Goal: Information Seeking & Learning: Understand process/instructions

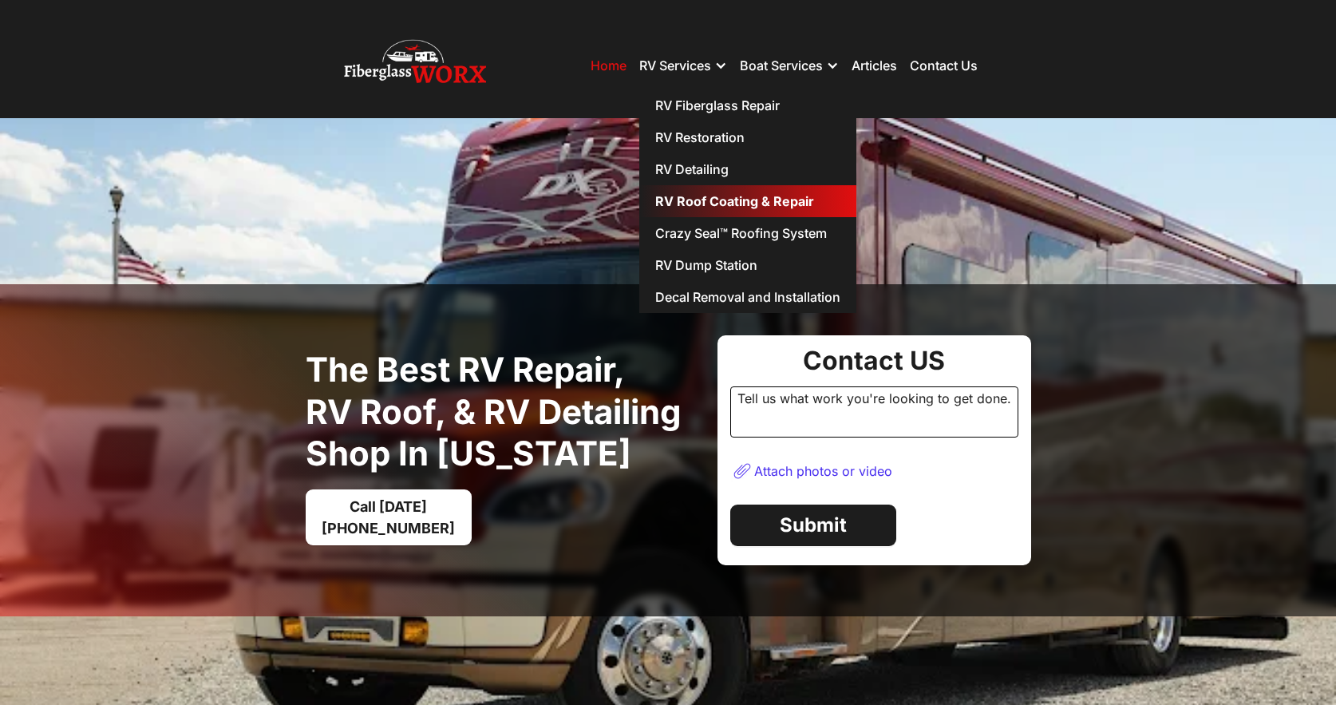
click at [728, 199] on link "RV Roof Coating & Repair" at bounding box center [747, 201] width 217 height 32
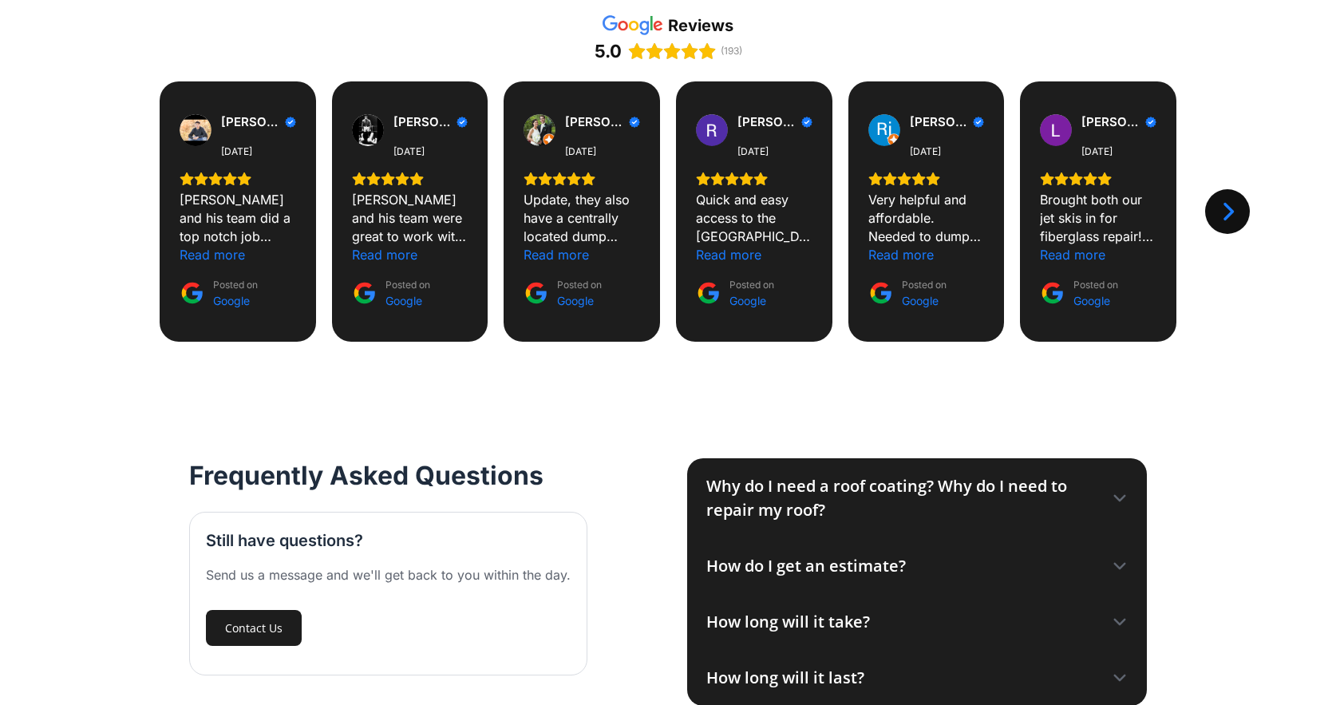
scroll to position [1830, 0]
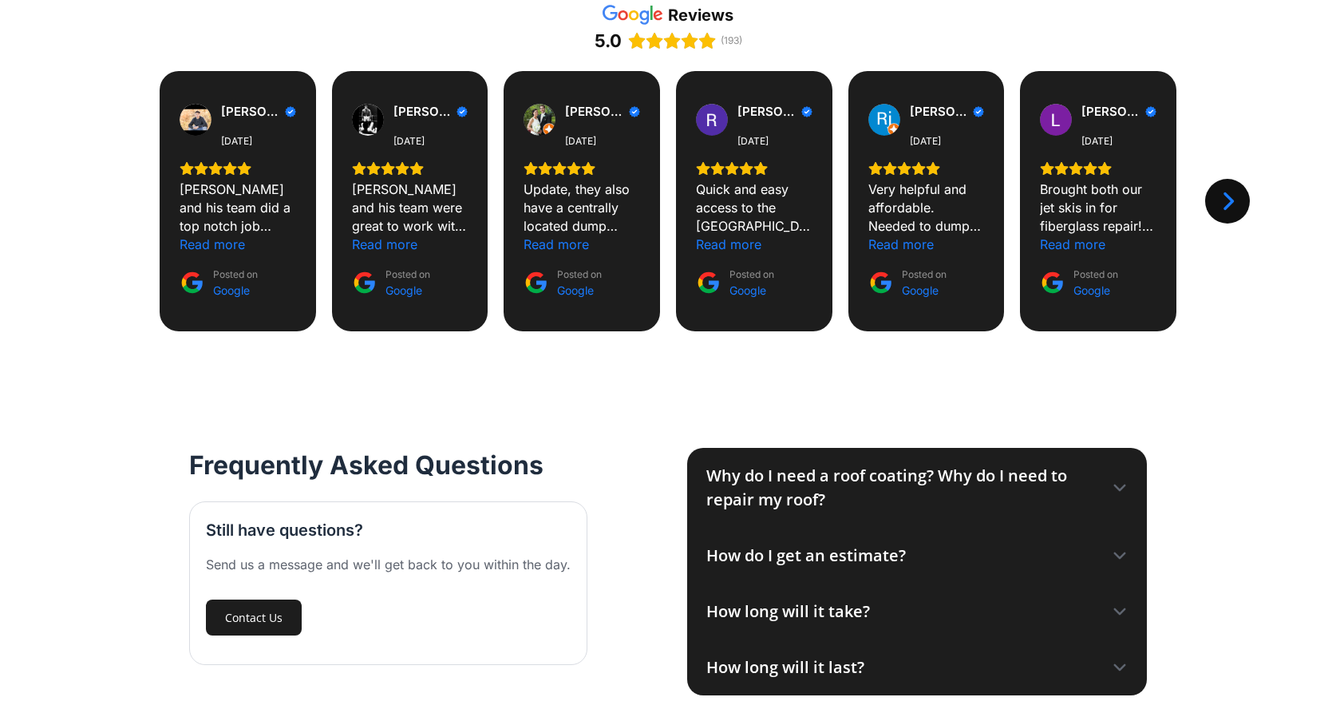
click at [887, 544] on div "How do I get an estimate?" at bounding box center [806, 556] width 200 height 24
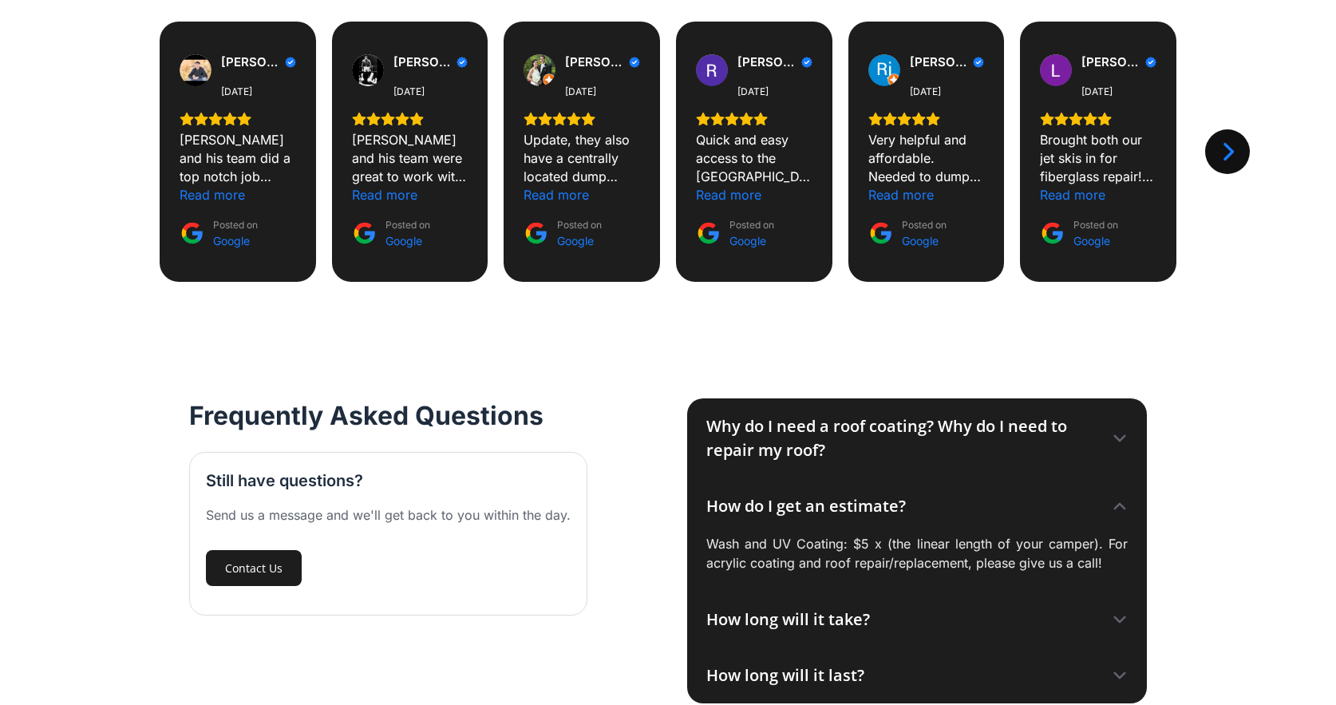
scroll to position [1901, 0]
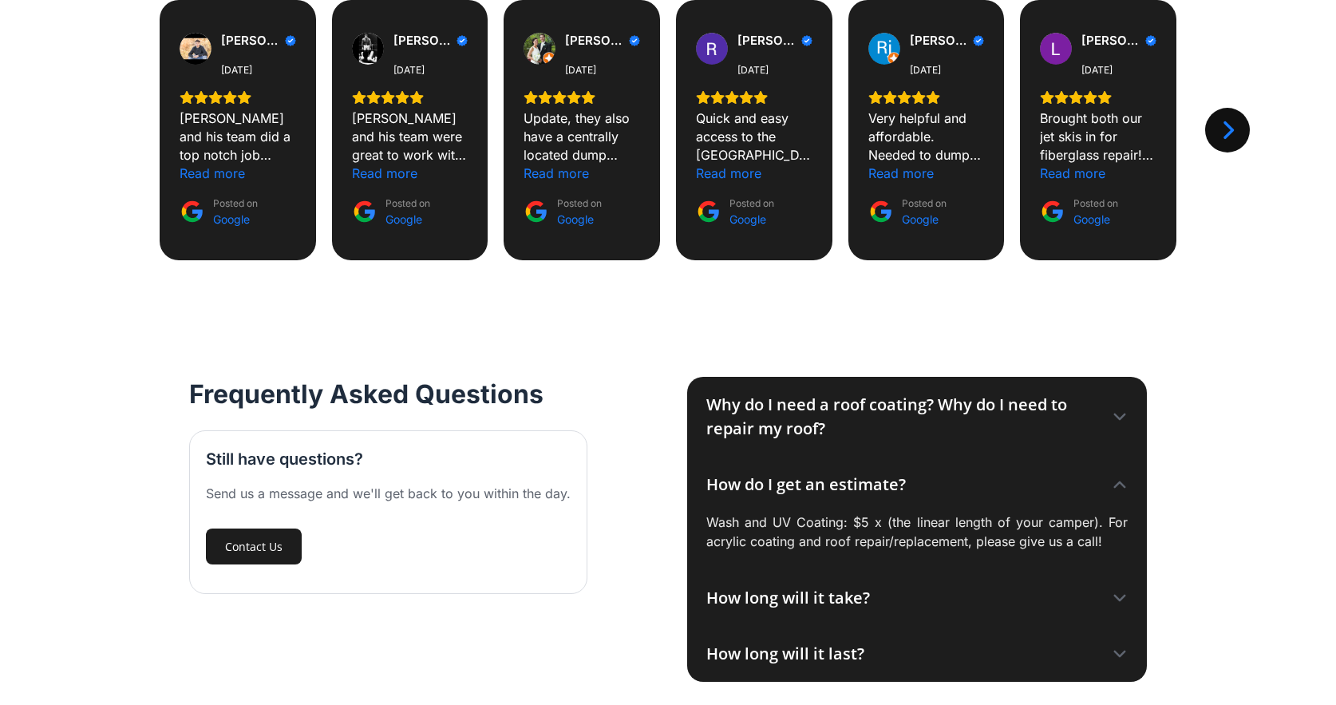
click at [1114, 590] on icon at bounding box center [1120, 598] width 16 height 16
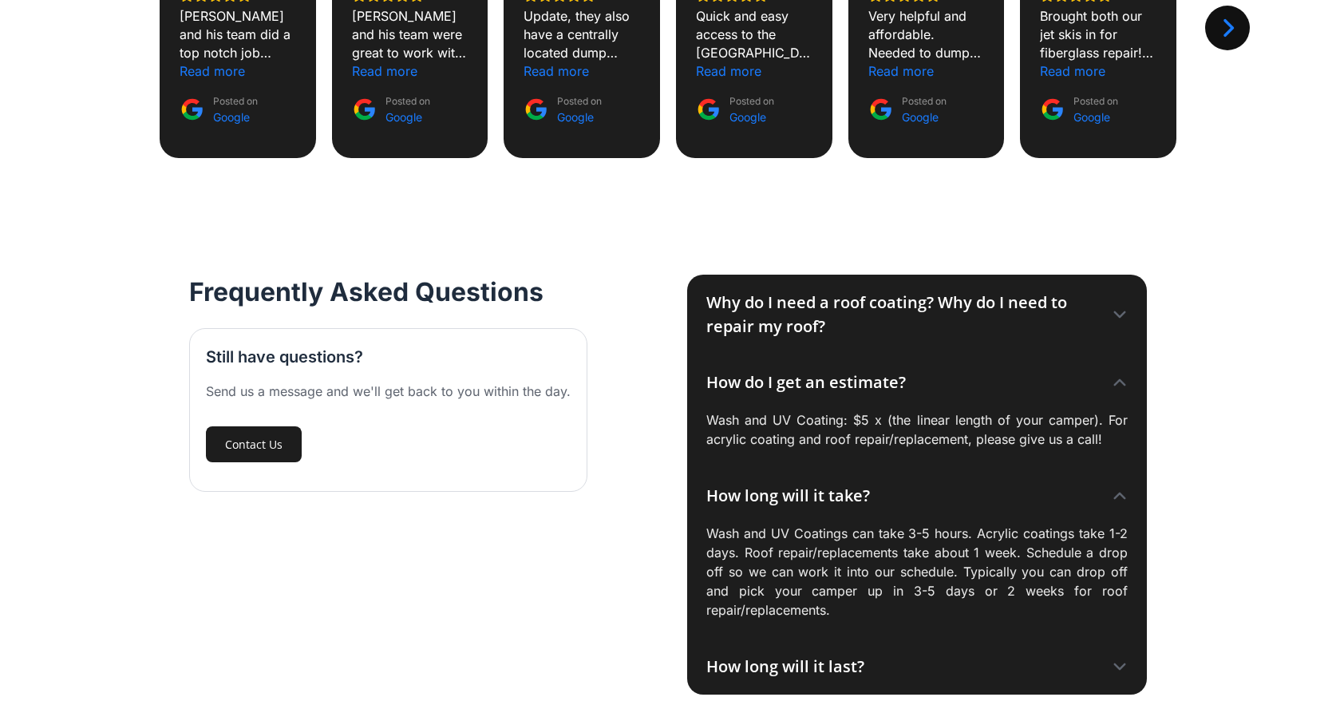
scroll to position [2004, 0]
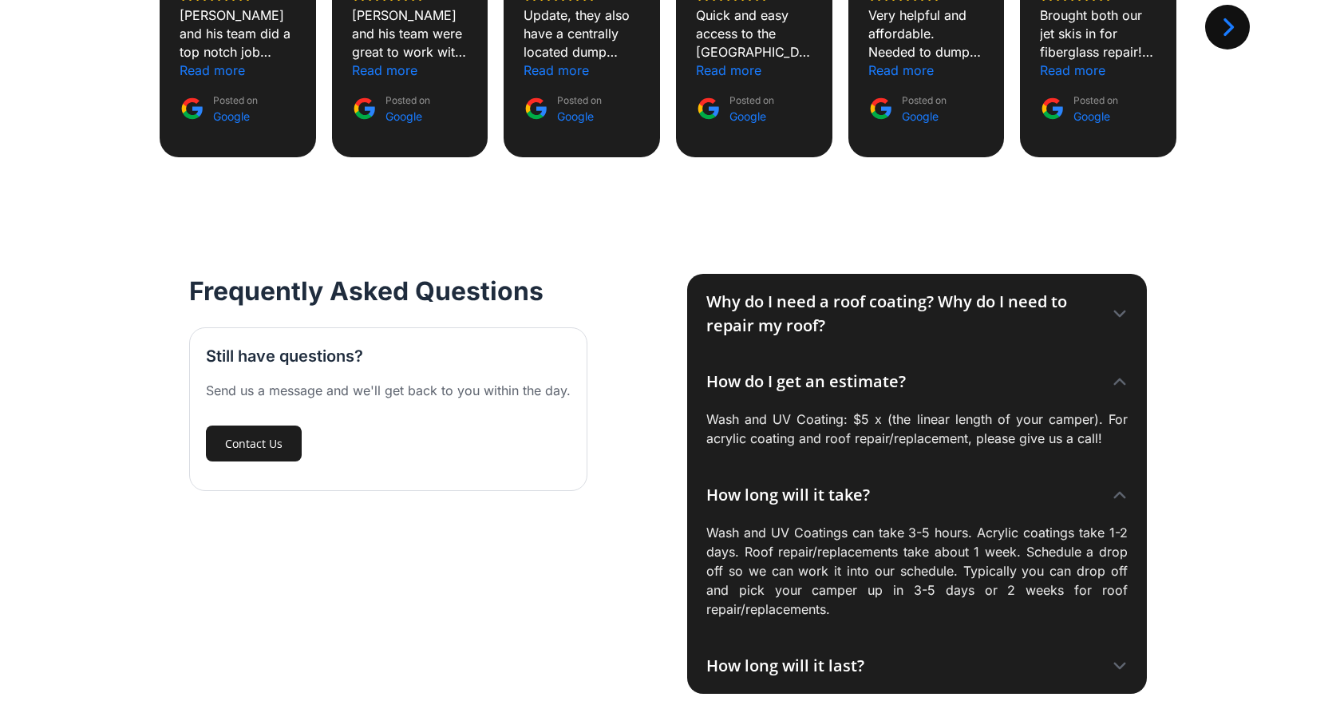
click at [1123, 306] on icon at bounding box center [1120, 314] width 16 height 16
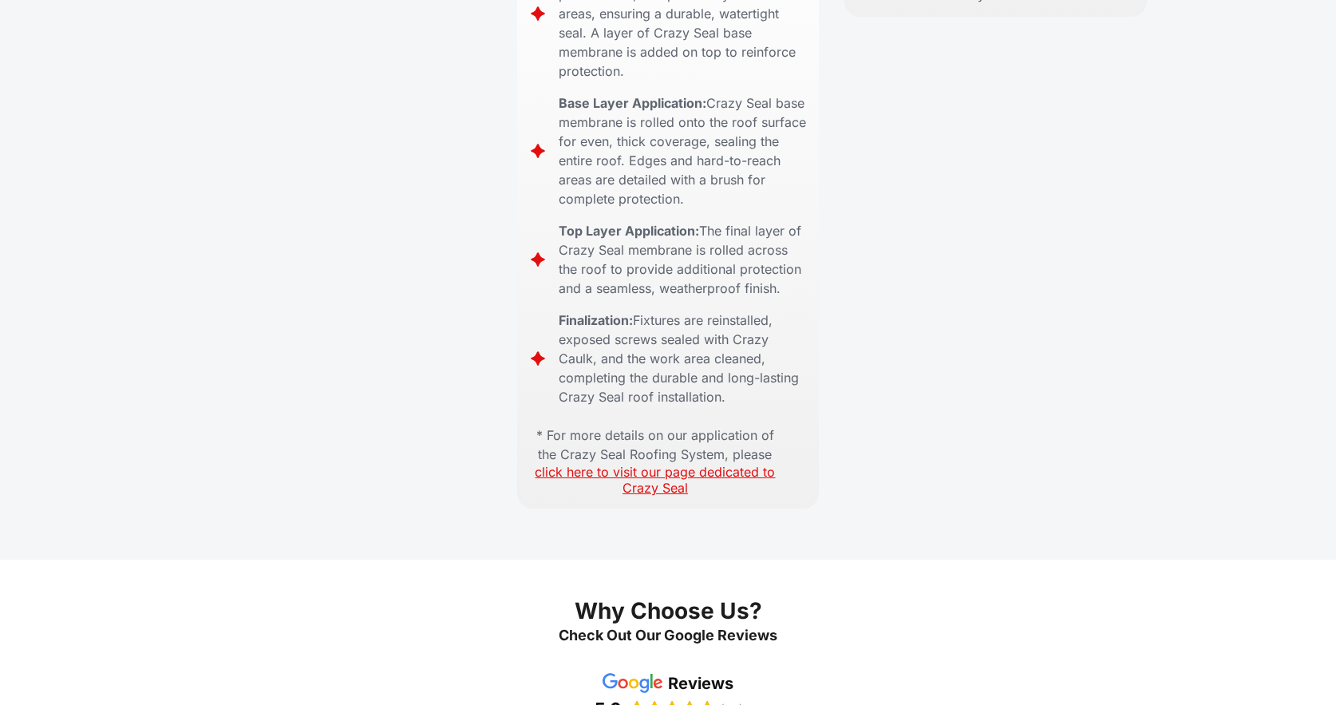
scroll to position [0, 0]
